Goal: Information Seeking & Learning: Learn about a topic

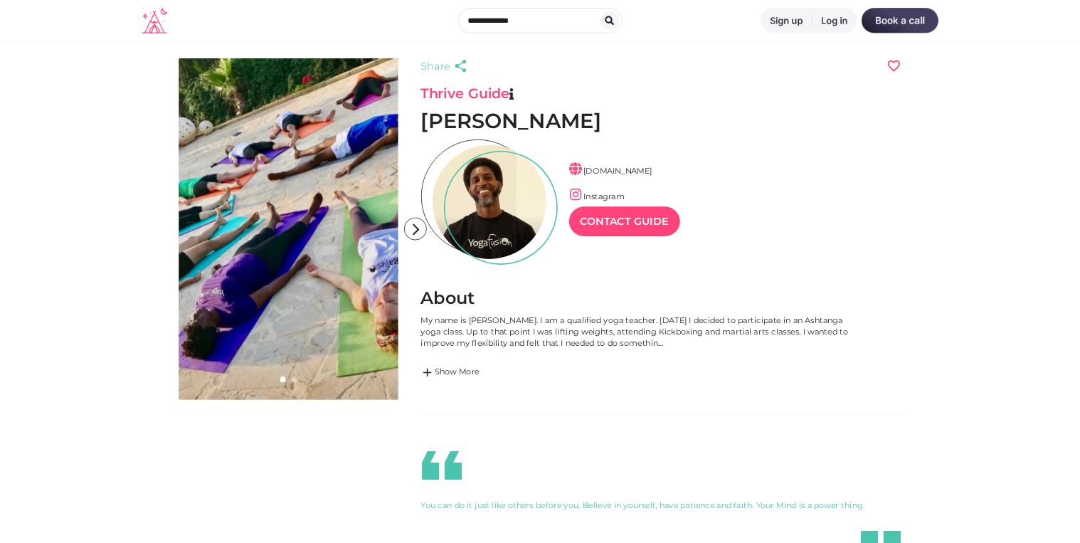
scroll to position [34, 62]
click at [576, 469] on link "add Show More" at bounding box center [804, 466] width 555 height 17
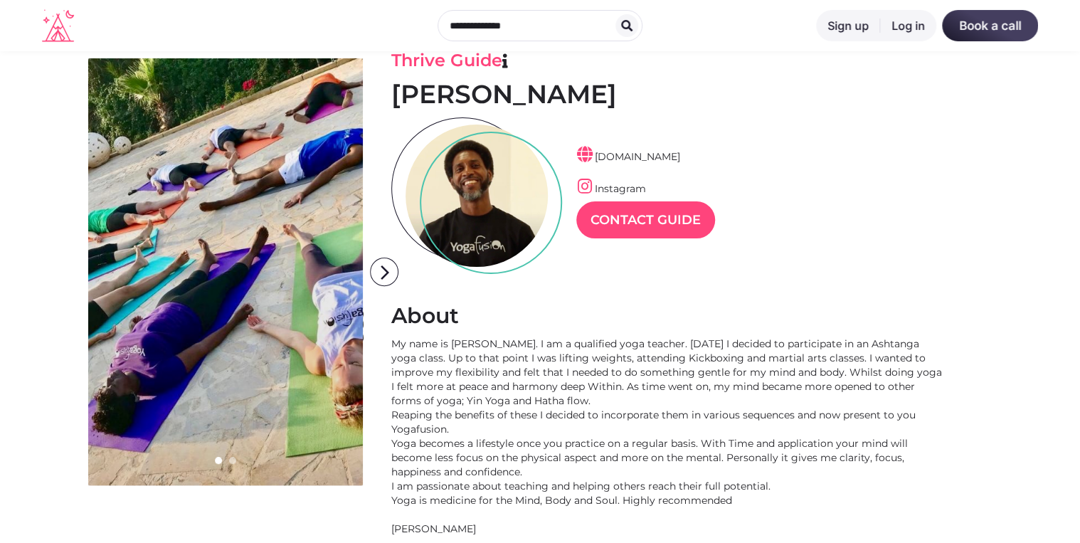
scroll to position [114, 0]
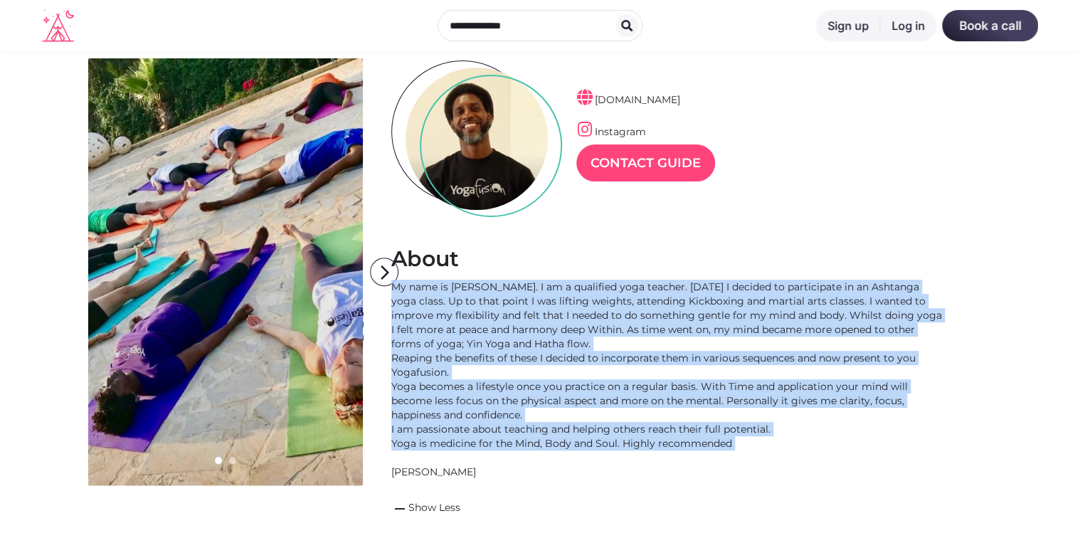
drag, startPoint x: 561, startPoint y: 399, endPoint x: 723, endPoint y: 453, distance: 171.1
click at [723, 453] on div "My name is [PERSON_NAME]. I am a qualified yoga teacher. [DATE] I decided to pa…" at bounding box center [668, 379] width 555 height 199
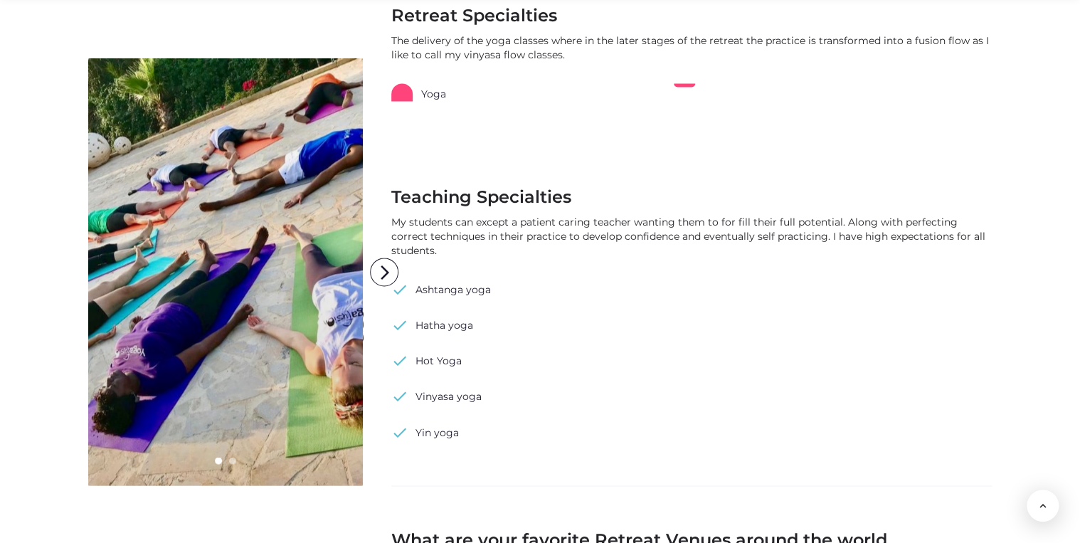
scroll to position [968, 0]
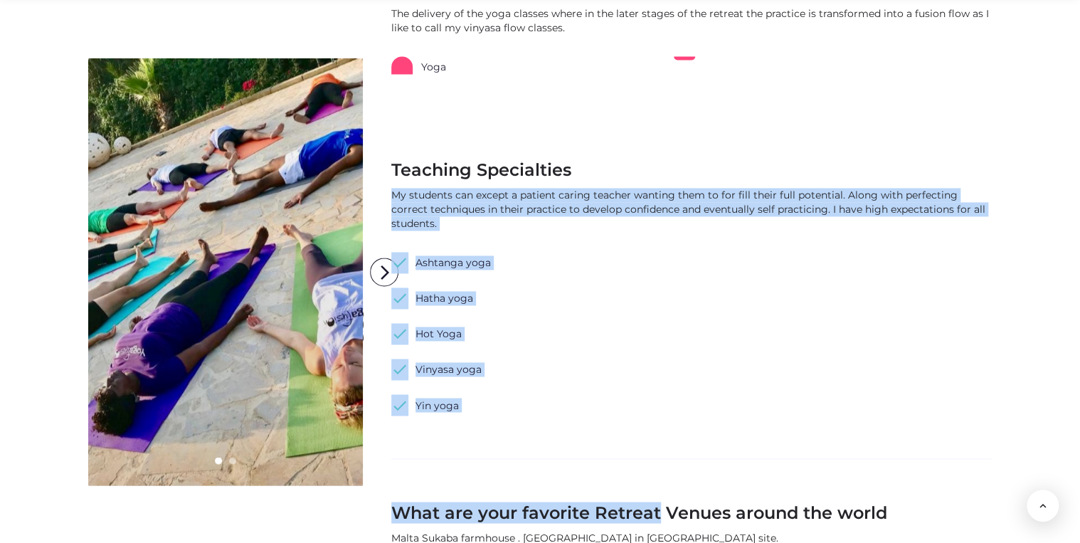
drag, startPoint x: 391, startPoint y: 196, endPoint x: 656, endPoint y: 507, distance: 407.5
click at [656, 507] on div "Share prev next Thrive Guide [PERSON_NAME] [DOMAIN_NAME] Instagram Contact Guid…" at bounding box center [691, 350] width 601 height 2491
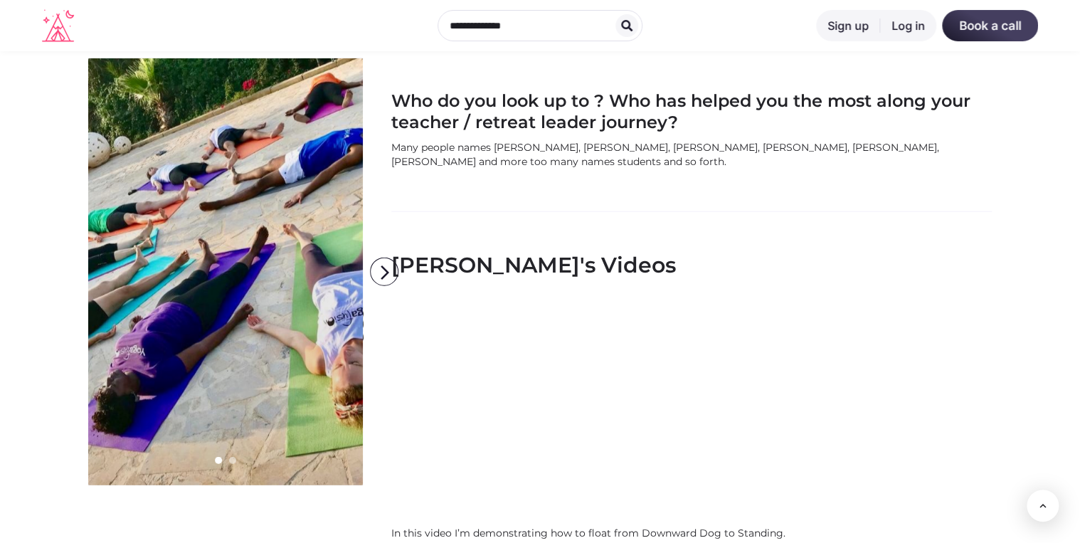
scroll to position [1537, 0]
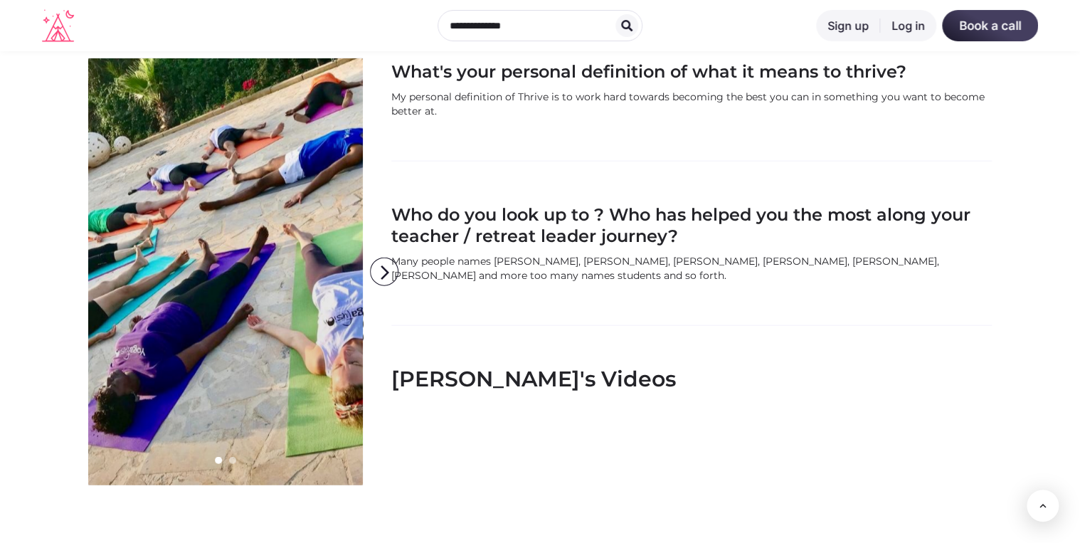
drag, startPoint x: 402, startPoint y: 214, endPoint x: 636, endPoint y: 274, distance: 241.9
click at [636, 274] on div "Who do you look up to ? Who has helped you the most along your teacher / retrea…" at bounding box center [691, 243] width 601 height 78
click at [636, 274] on div "Many people names [PERSON_NAME], [PERSON_NAME], [PERSON_NAME], [PERSON_NAME], […" at bounding box center [691, 268] width 601 height 28
drag, startPoint x: 428, startPoint y: 278, endPoint x: 534, endPoint y: 279, distance: 106.1
click at [534, 279] on div "Many people names [PERSON_NAME], [PERSON_NAME], [PERSON_NAME], [PERSON_NAME], […" at bounding box center [691, 268] width 601 height 28
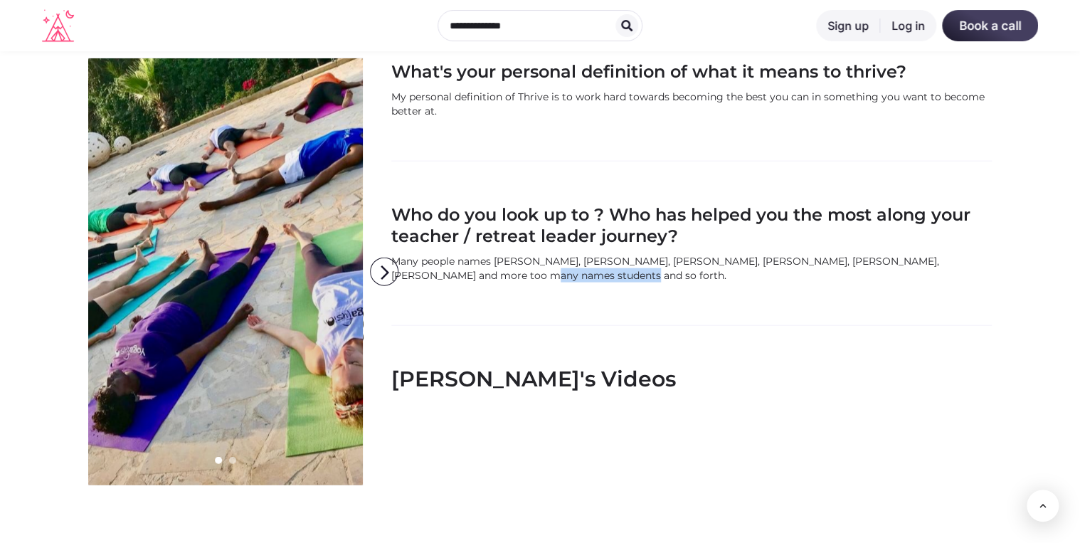
click at [534, 279] on div "Many people names [PERSON_NAME], [PERSON_NAME], [PERSON_NAME], [PERSON_NAME], […" at bounding box center [691, 268] width 601 height 28
drag, startPoint x: 430, startPoint y: 256, endPoint x: 478, endPoint y: 256, distance: 48.4
click at [478, 256] on div "Many people names [PERSON_NAME], [PERSON_NAME], [PERSON_NAME], [PERSON_NAME], […" at bounding box center [691, 268] width 601 height 28
drag, startPoint x: 478, startPoint y: 256, endPoint x: 470, endPoint y: 264, distance: 11.6
click at [470, 264] on div "Many people names [PERSON_NAME], [PERSON_NAME], [PERSON_NAME], [PERSON_NAME], […" at bounding box center [691, 268] width 601 height 28
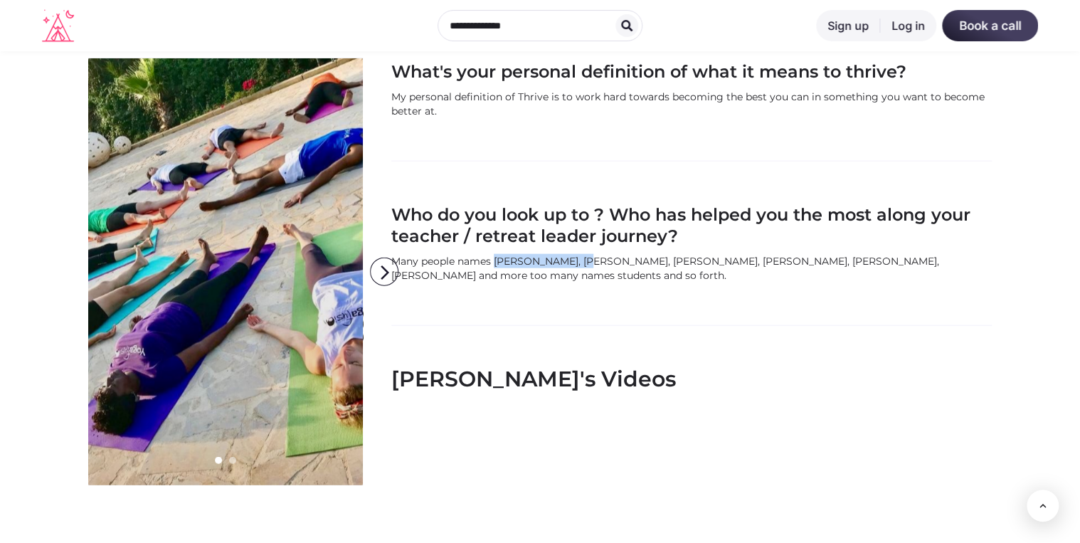
drag, startPoint x: 496, startPoint y: 256, endPoint x: 575, endPoint y: 257, distance: 79.0
click at [575, 257] on div "Many people names [PERSON_NAME], [PERSON_NAME], [PERSON_NAME], [PERSON_NAME], […" at bounding box center [691, 268] width 601 height 28
copy div "[PERSON_NAME]"
drag, startPoint x: 730, startPoint y: 258, endPoint x: 782, endPoint y: 256, distance: 52.7
click at [782, 256] on div "Many people names [PERSON_NAME], [PERSON_NAME], [PERSON_NAME], [PERSON_NAME], […" at bounding box center [691, 268] width 601 height 28
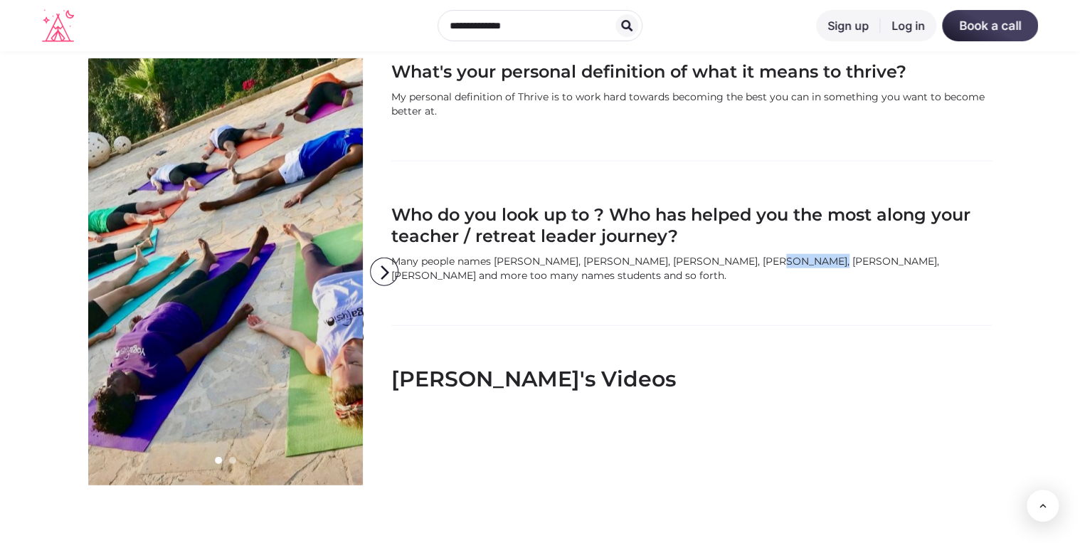
drag, startPoint x: 782, startPoint y: 256, endPoint x: 757, endPoint y: 261, distance: 25.3
click at [763, 262] on div "Many people names [PERSON_NAME], [PERSON_NAME], [PERSON_NAME], [PERSON_NAME], […" at bounding box center [691, 268] width 601 height 28
drag, startPoint x: 726, startPoint y: 259, endPoint x: 803, endPoint y: 259, distance: 76.9
click at [803, 259] on div "Many people names [PERSON_NAME], [PERSON_NAME], [PERSON_NAME], [PERSON_NAME], […" at bounding box center [691, 268] width 601 height 28
copy div "[PERSON_NAME]"
